Goal: Task Accomplishment & Management: Manage account settings

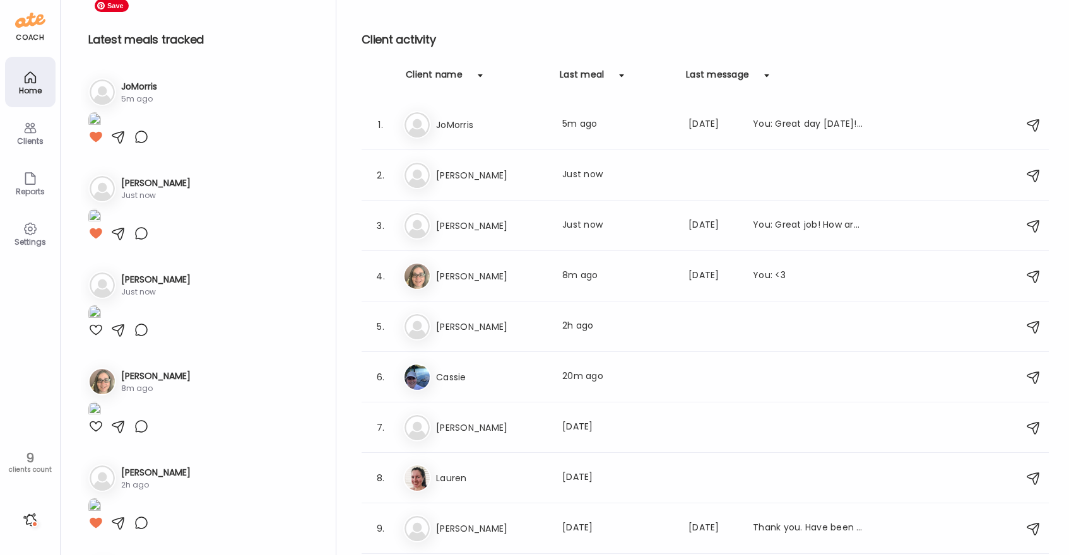
scroll to position [2241, 0]
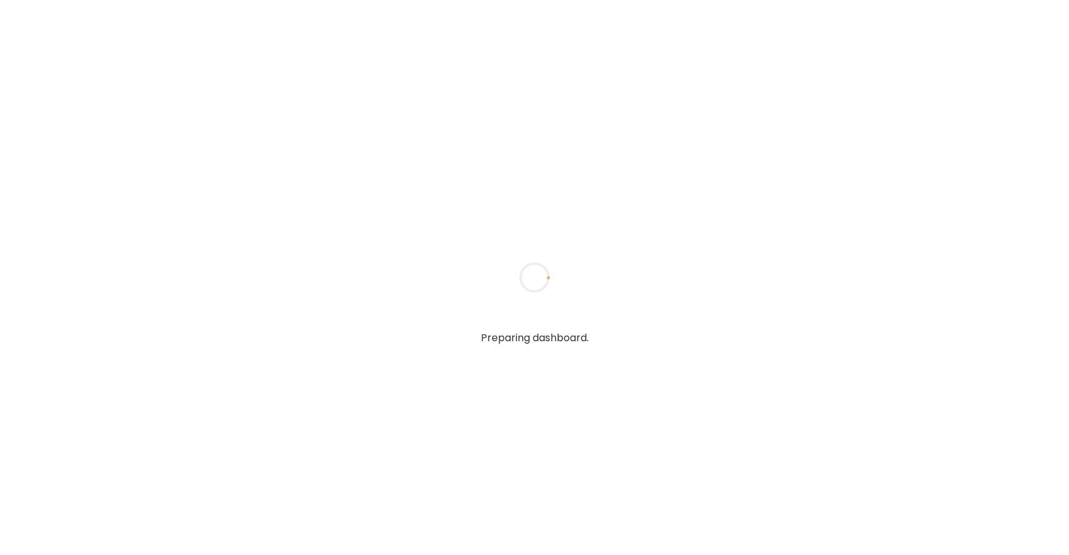
type textarea "**********"
type input "*****"
type input "**********"
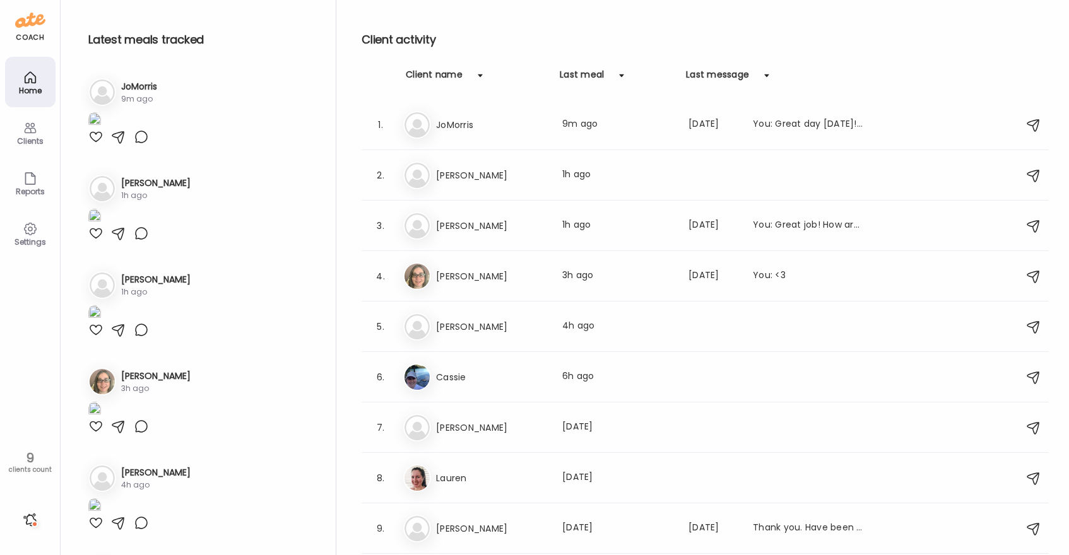
click at [28, 31] on div "coach Home Clients Coaches Teams Reports Settings 9 clients count" at bounding box center [30, 277] width 61 height 555
click at [25, 70] on icon at bounding box center [30, 77] width 15 height 15
click at [94, 144] on div at bounding box center [95, 136] width 15 height 15
click at [101, 129] on img at bounding box center [94, 120] width 13 height 17
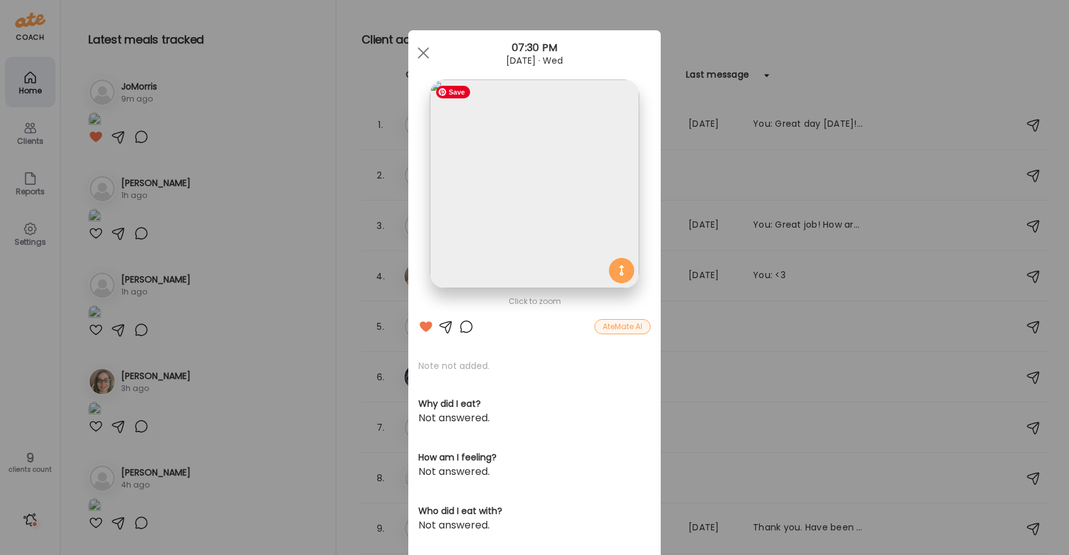
click at [470, 143] on img at bounding box center [534, 183] width 209 height 209
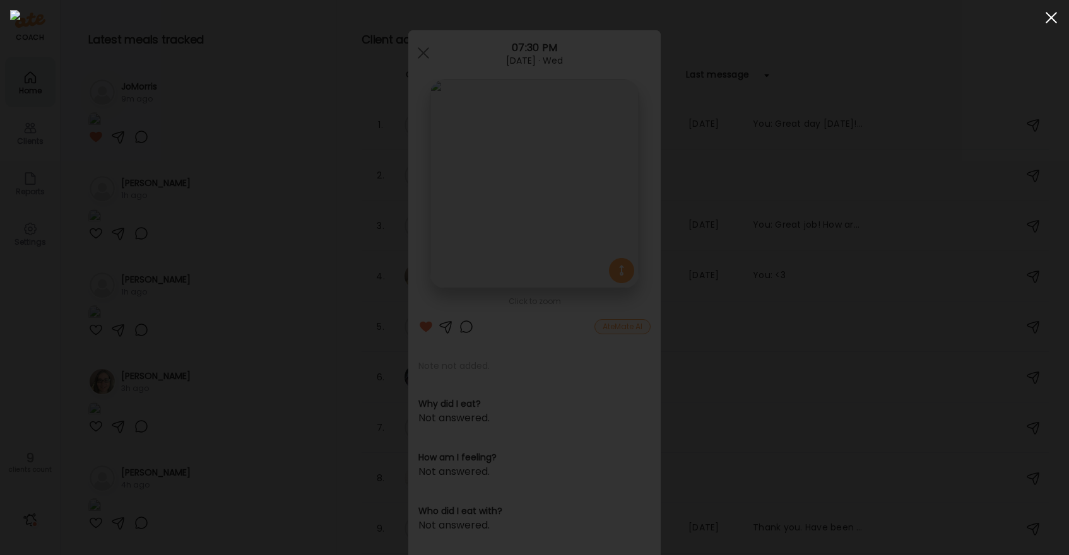
click at [1051, 20] on div at bounding box center [1050, 17] width 25 height 25
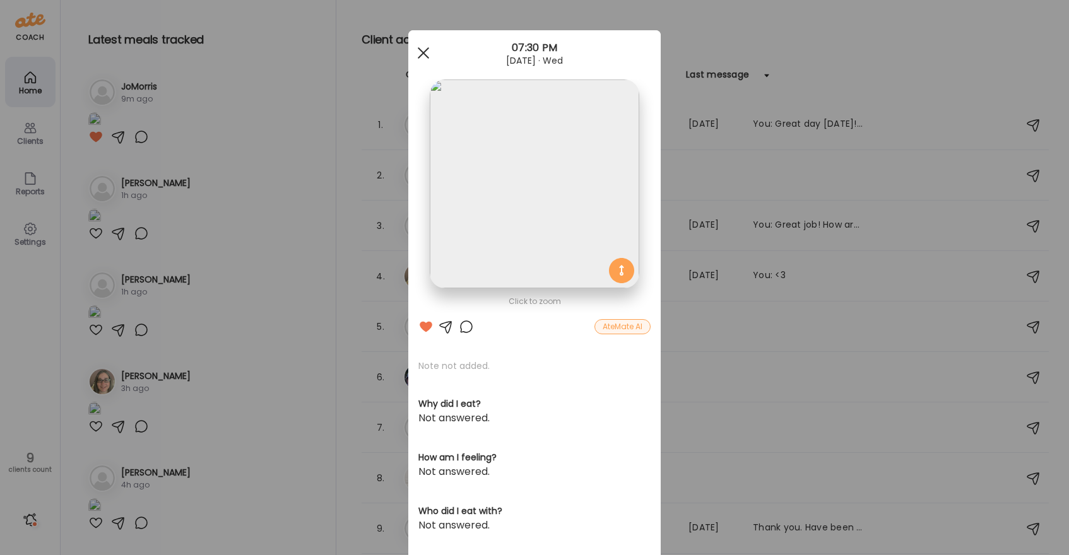
click at [426, 53] on div at bounding box center [423, 52] width 25 height 25
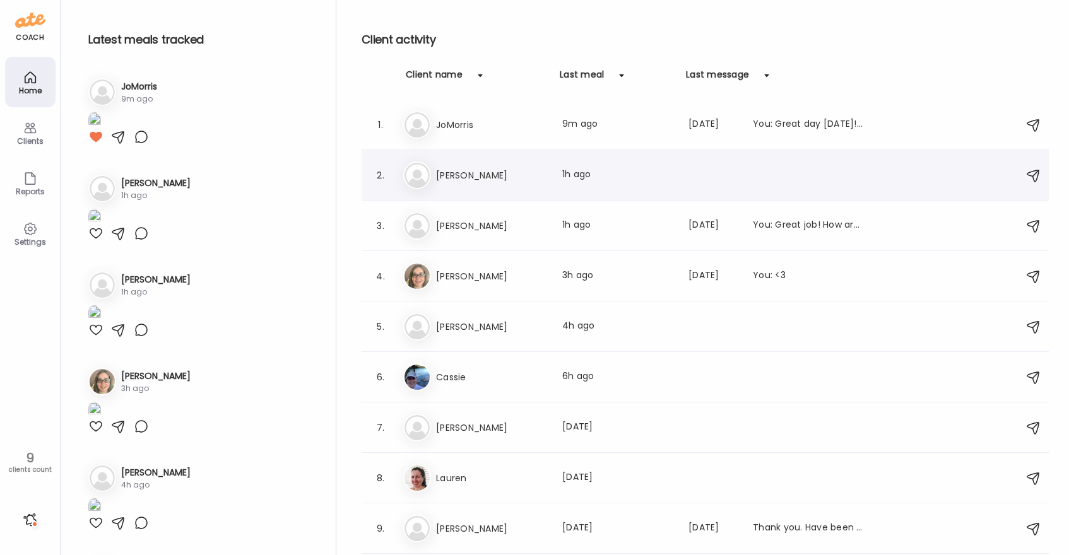
click at [479, 187] on div "Pa [PERSON_NAME] Last meal: 1h ago" at bounding box center [707, 175] width 608 height 28
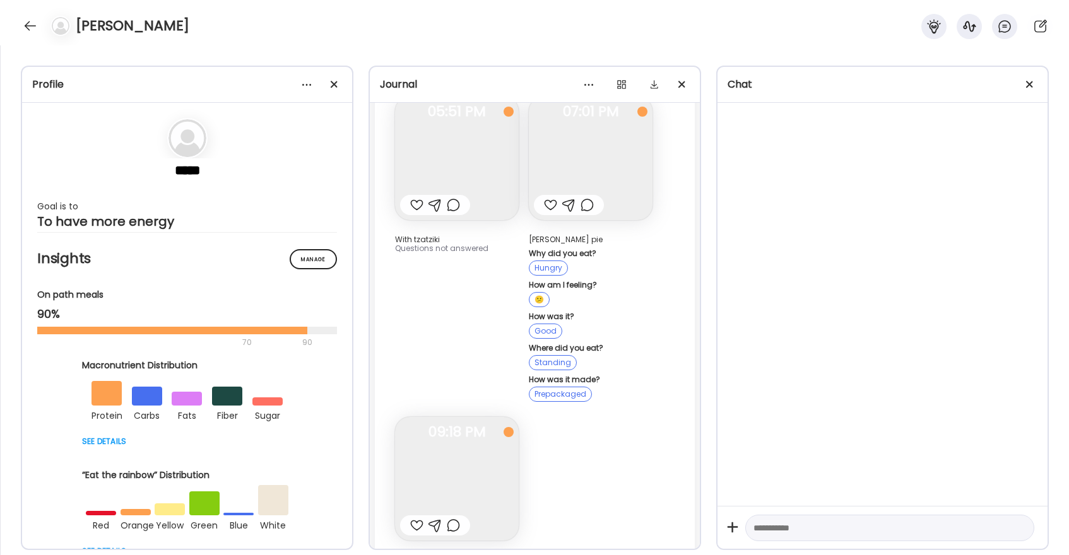
scroll to position [18454, 0]
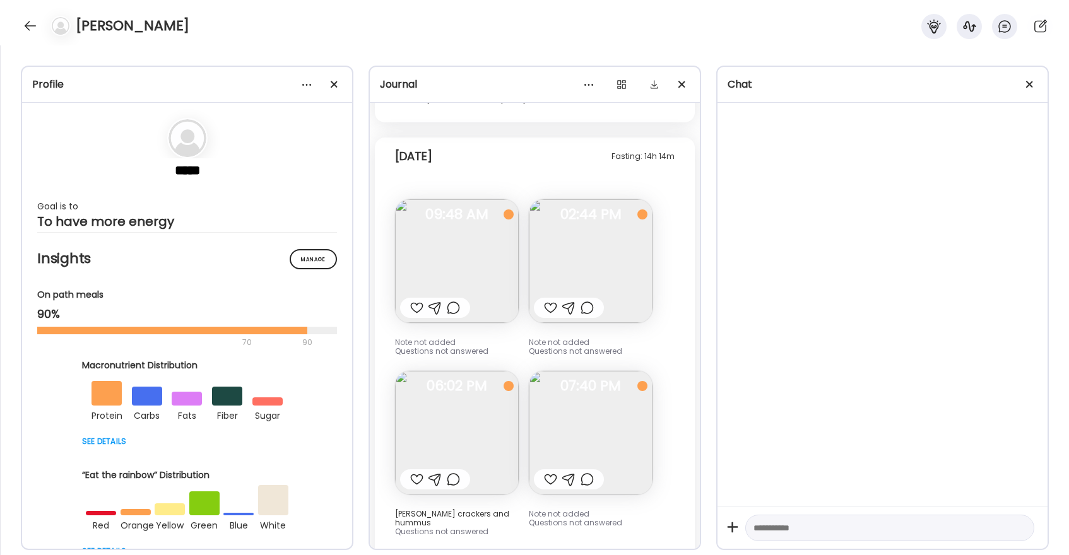
click at [547, 300] on div at bounding box center [550, 307] width 13 height 15
click at [506, 228] on img at bounding box center [457, 261] width 124 height 124
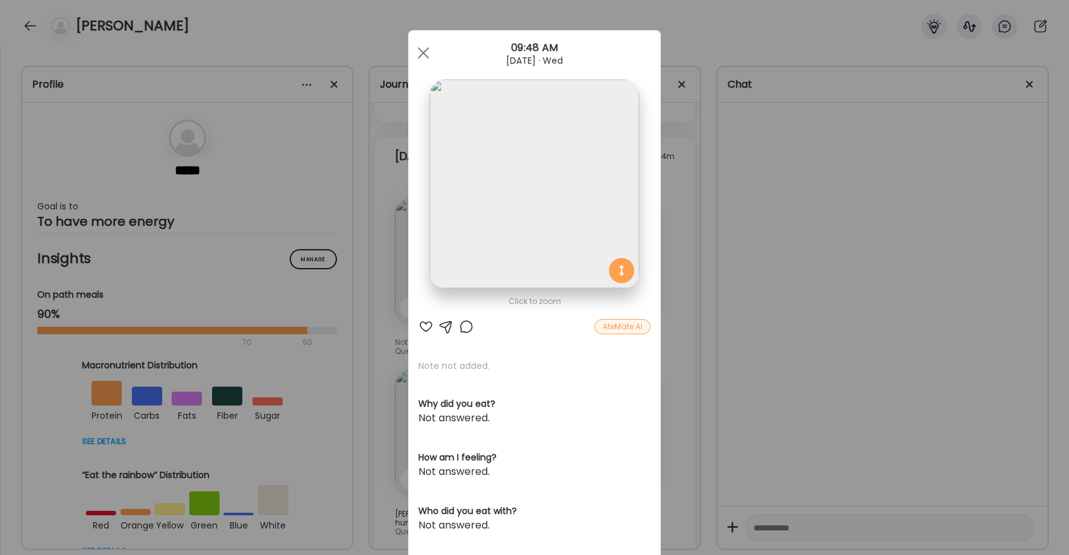
click at [426, 327] on div at bounding box center [425, 326] width 15 height 15
click at [423, 50] on div at bounding box center [423, 52] width 25 height 25
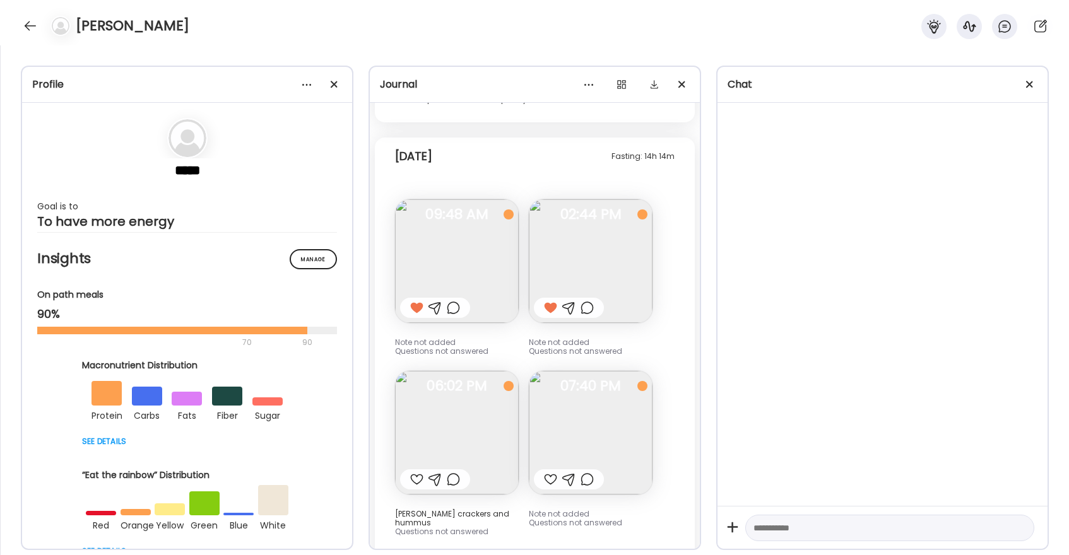
click at [416, 472] on div at bounding box center [416, 479] width 13 height 15
click at [552, 472] on div at bounding box center [550, 479] width 13 height 15
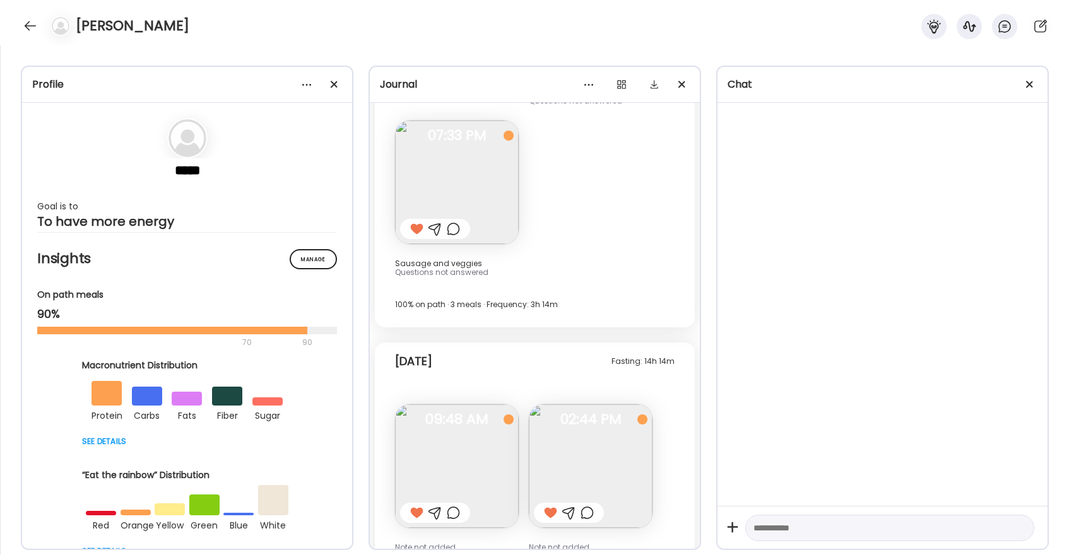
scroll to position [18239, 0]
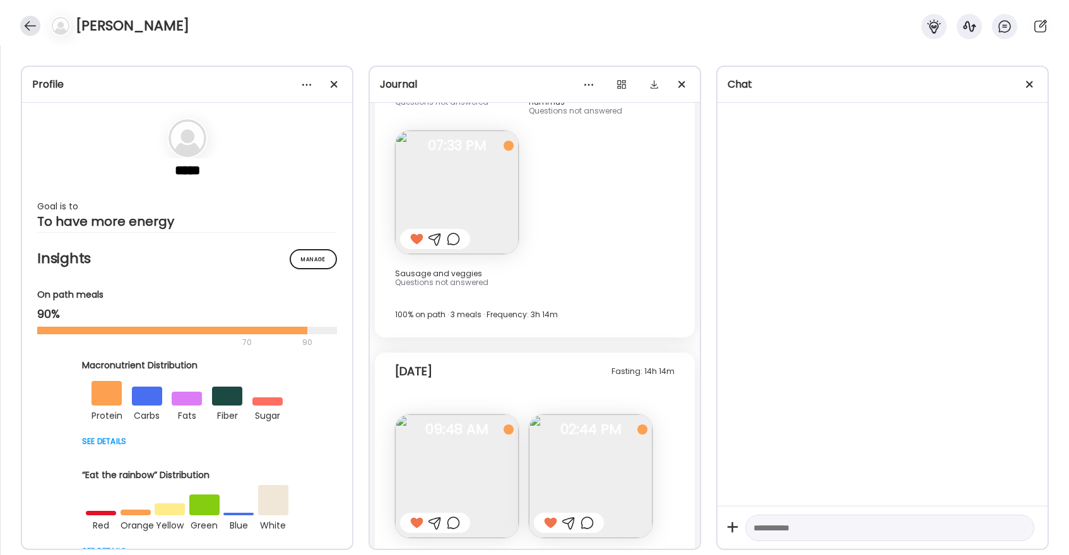
click at [34, 26] on div at bounding box center [30, 26] width 20 height 20
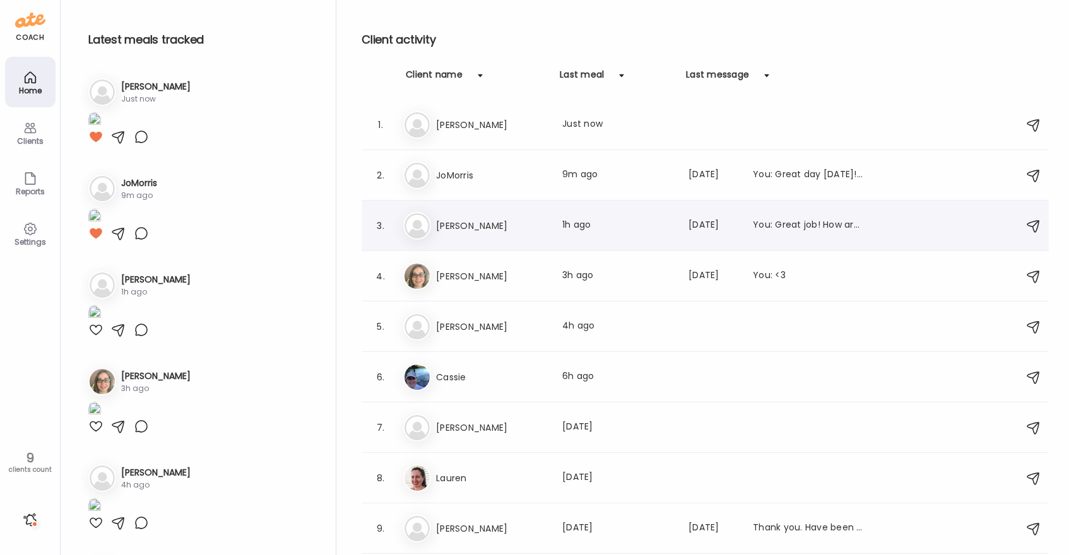
click at [454, 235] on div "[PERSON_NAME] Last meal: 1h ago Last message: [DATE] You: Great job! How are yo…" at bounding box center [707, 226] width 608 height 28
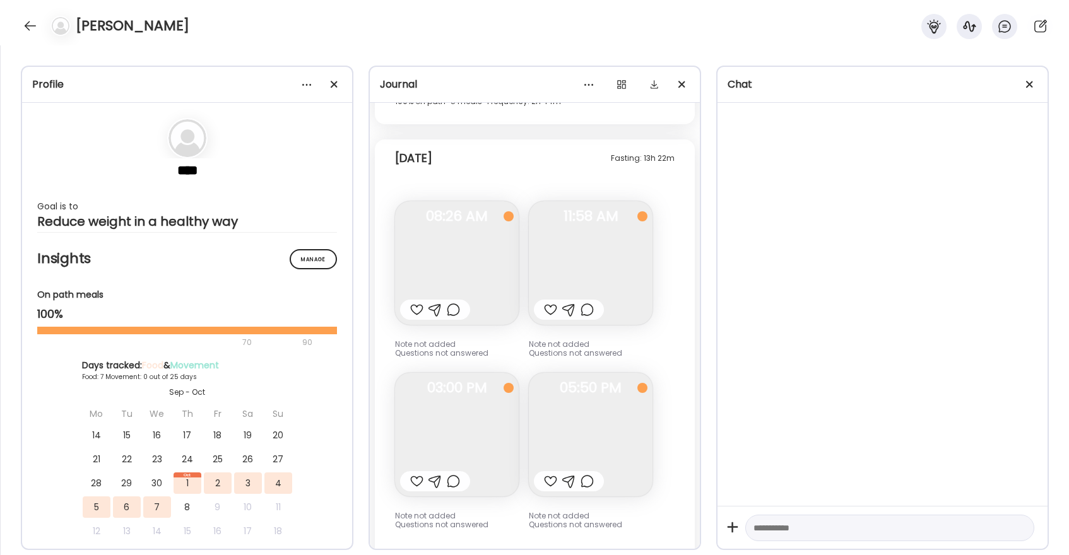
scroll to position [14182, 0]
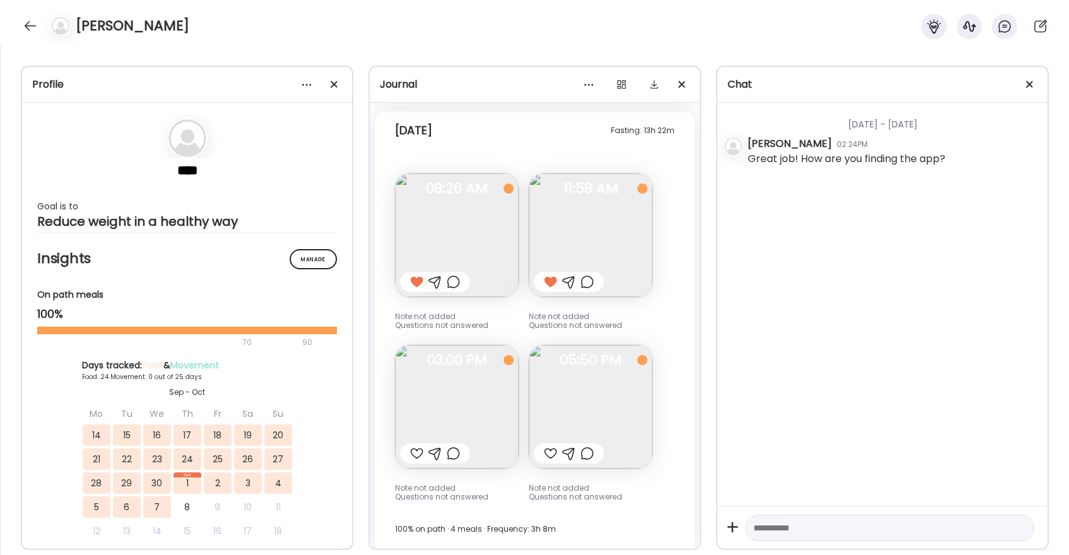
click at [549, 446] on div at bounding box center [550, 453] width 13 height 15
